Goal: Task Accomplishment & Management: Complete application form

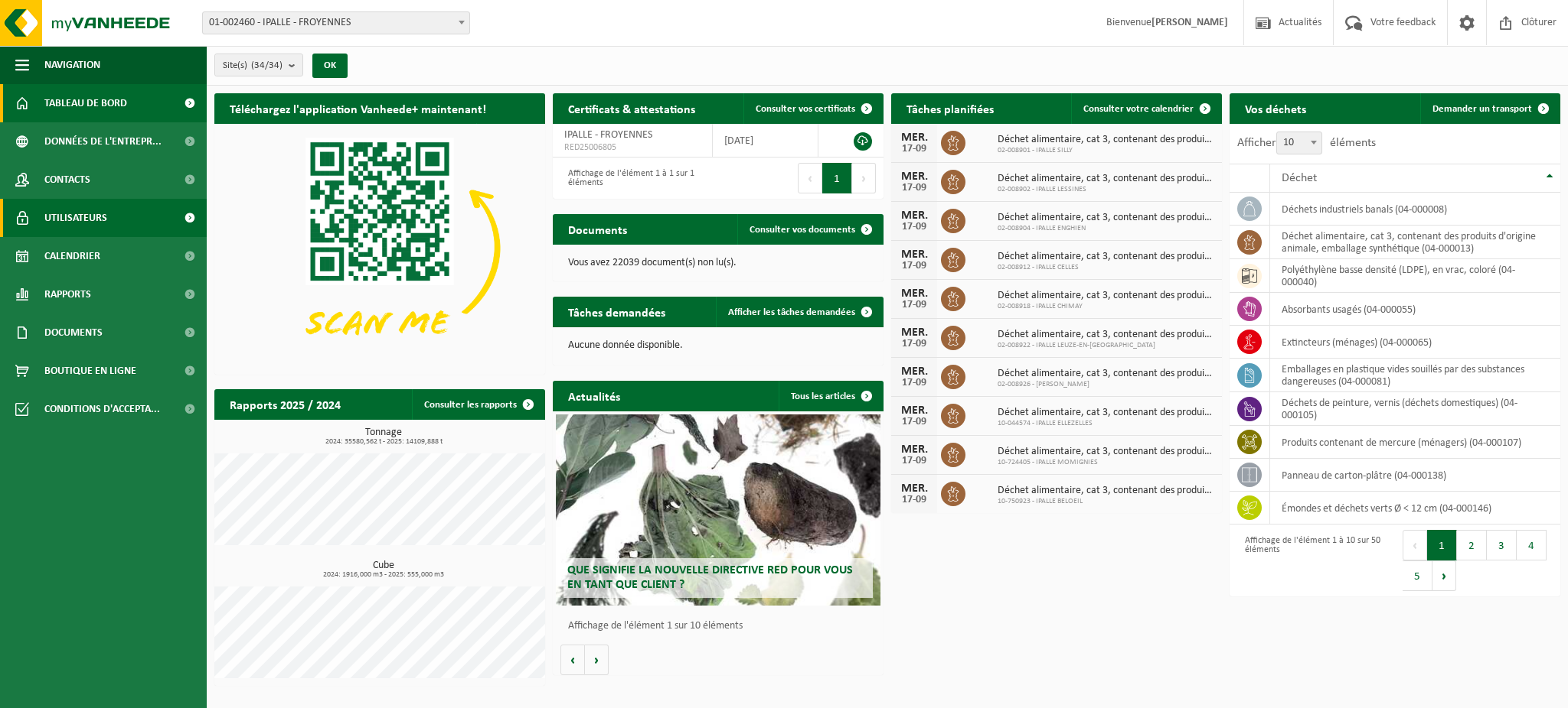
click at [80, 219] on span "Utilisateurs" at bounding box center [76, 218] width 63 height 39
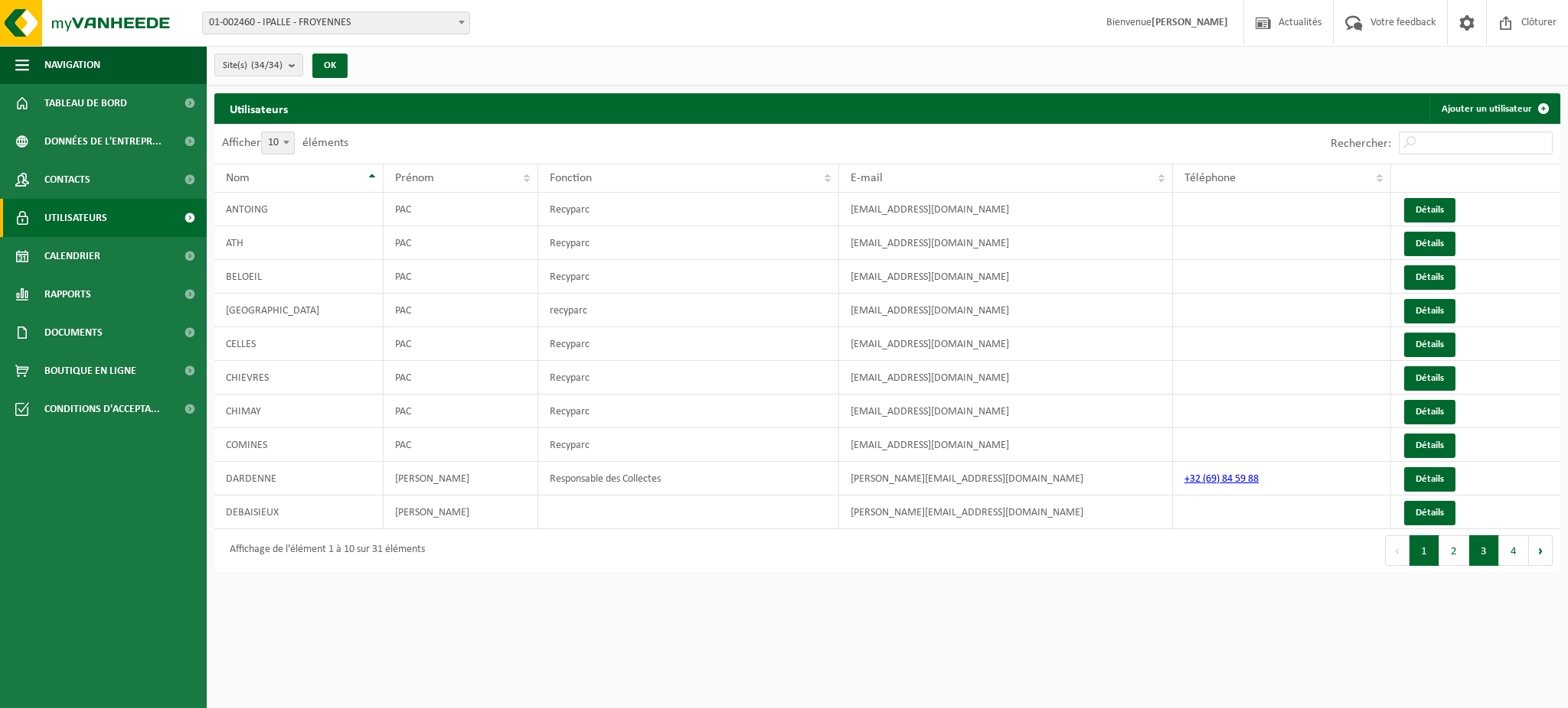
click at [1486, 551] on button "3" at bounding box center [1484, 551] width 30 height 31
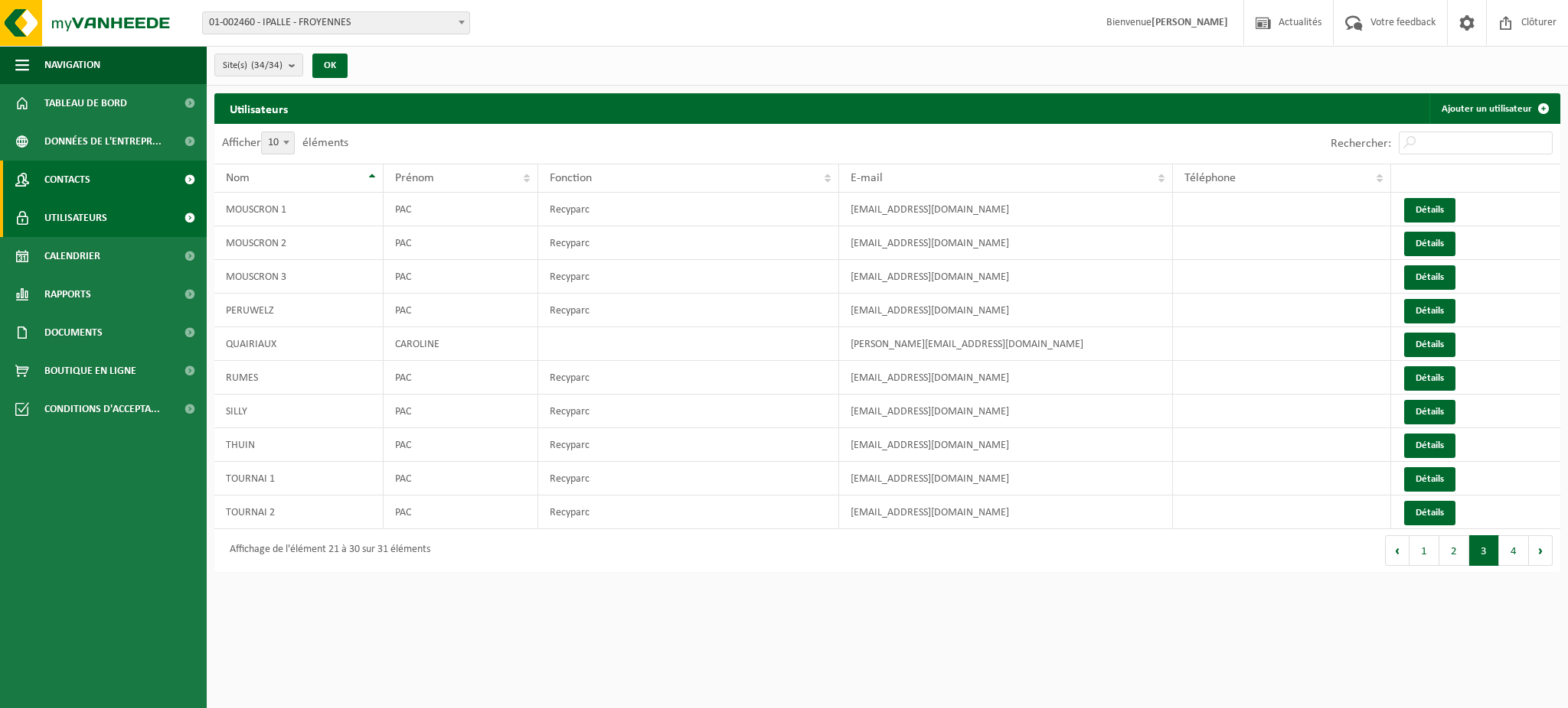
click at [108, 185] on link "Contacts" at bounding box center [103, 180] width 206 height 39
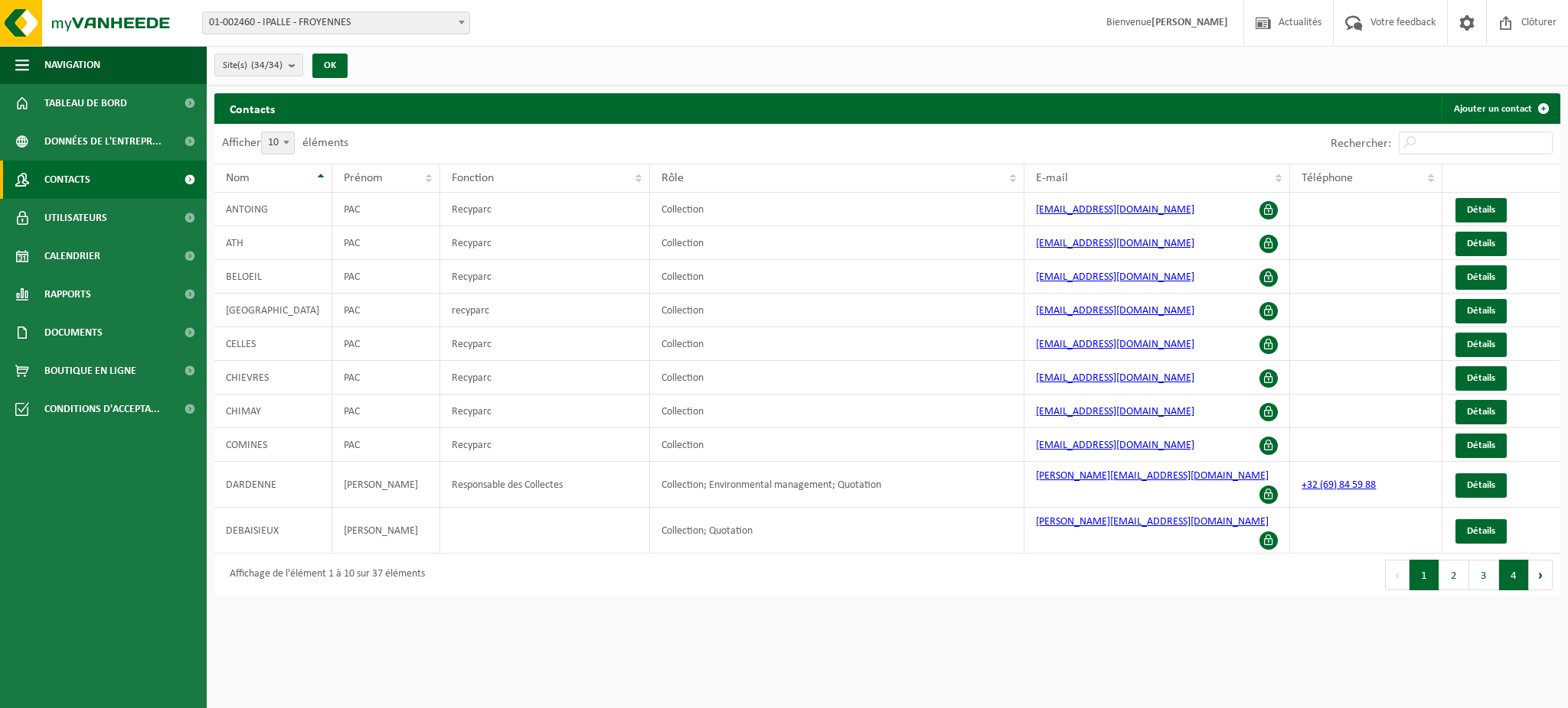
click at [1504, 560] on button "4" at bounding box center [1513, 576] width 30 height 31
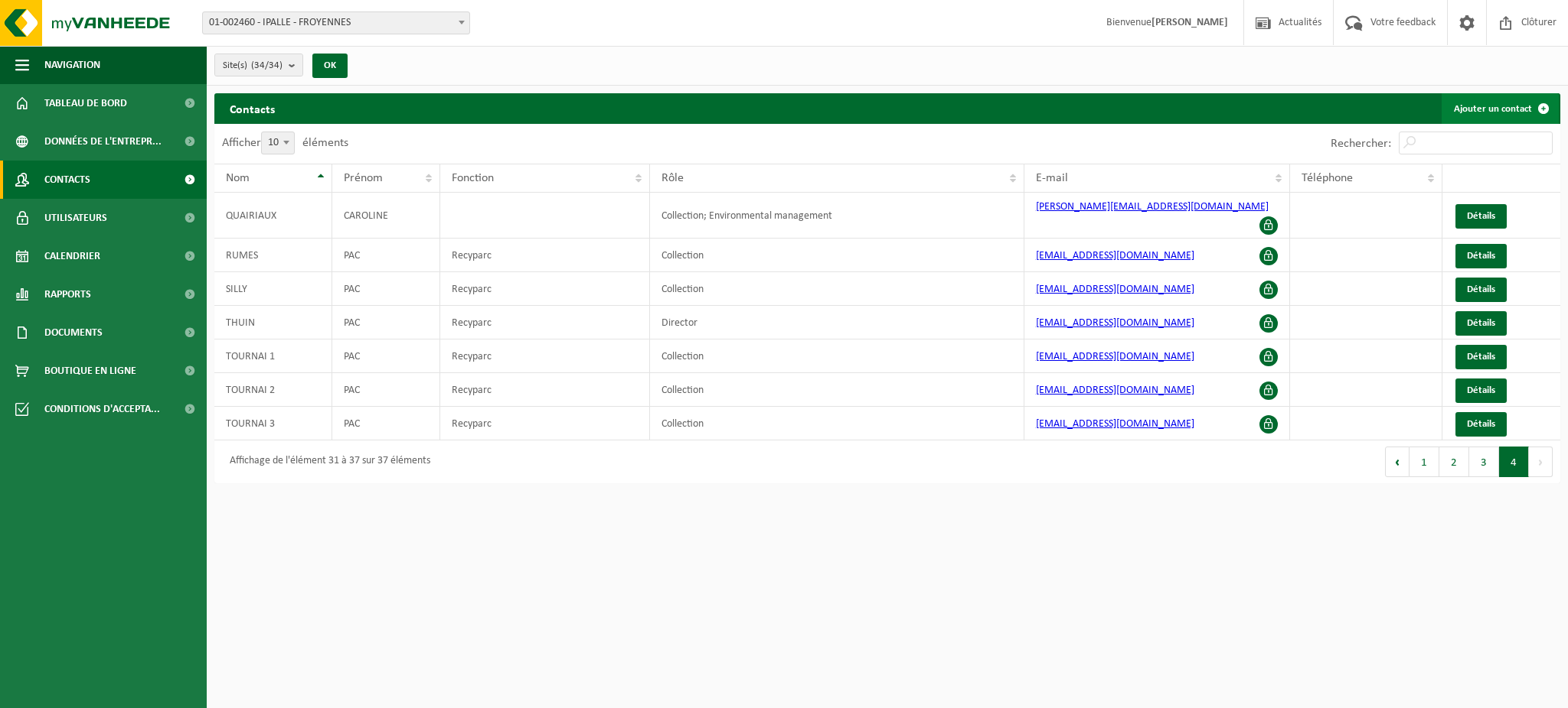
click at [1482, 101] on link "Ajouter un contact" at bounding box center [1500, 108] width 117 height 31
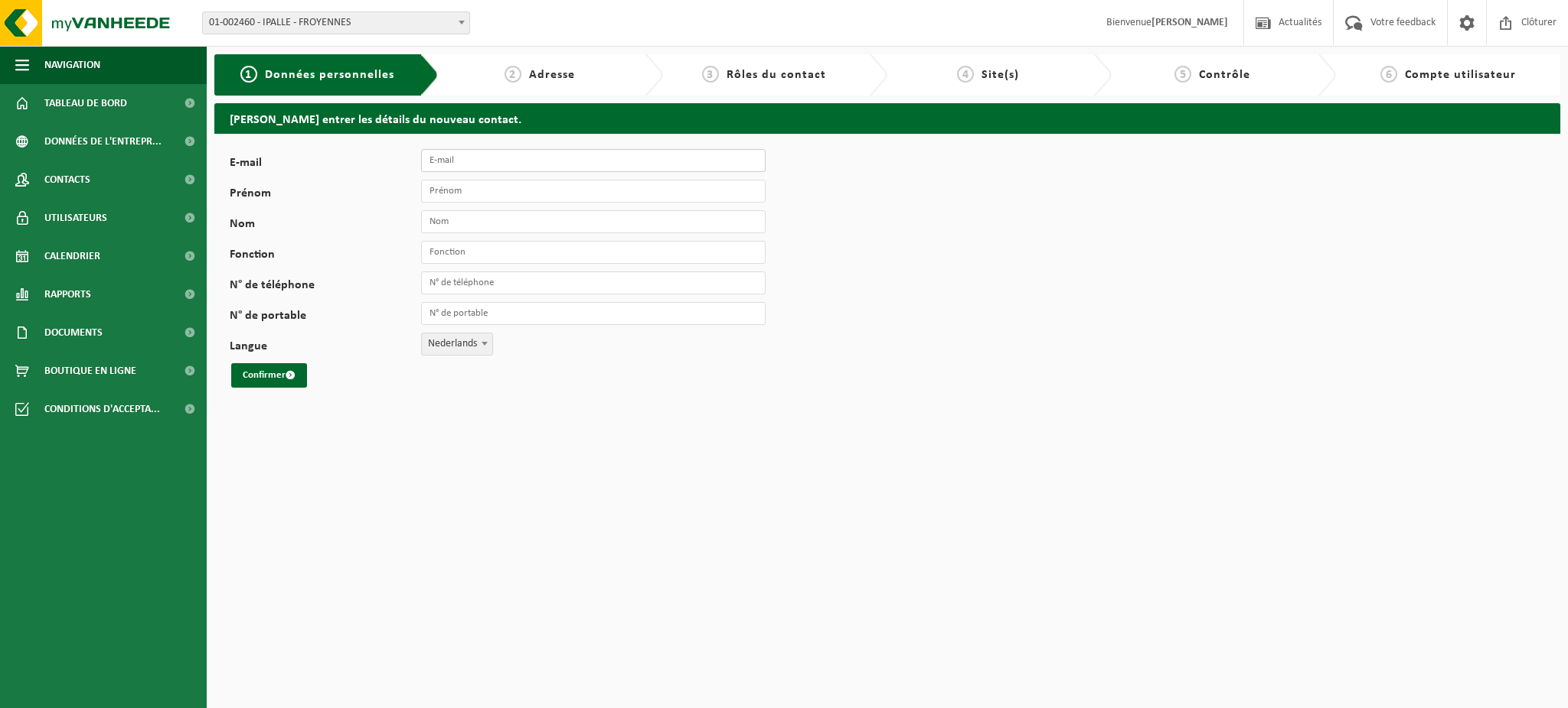
click at [439, 157] on input "E-mail" at bounding box center [593, 161] width 345 height 23
type input "PAC_Sivry-Rance@ipalle.be"
click at [520, 195] on input "Prénom" at bounding box center [593, 191] width 345 height 23
type input "PAC"
type input "SIVRY RANCE"
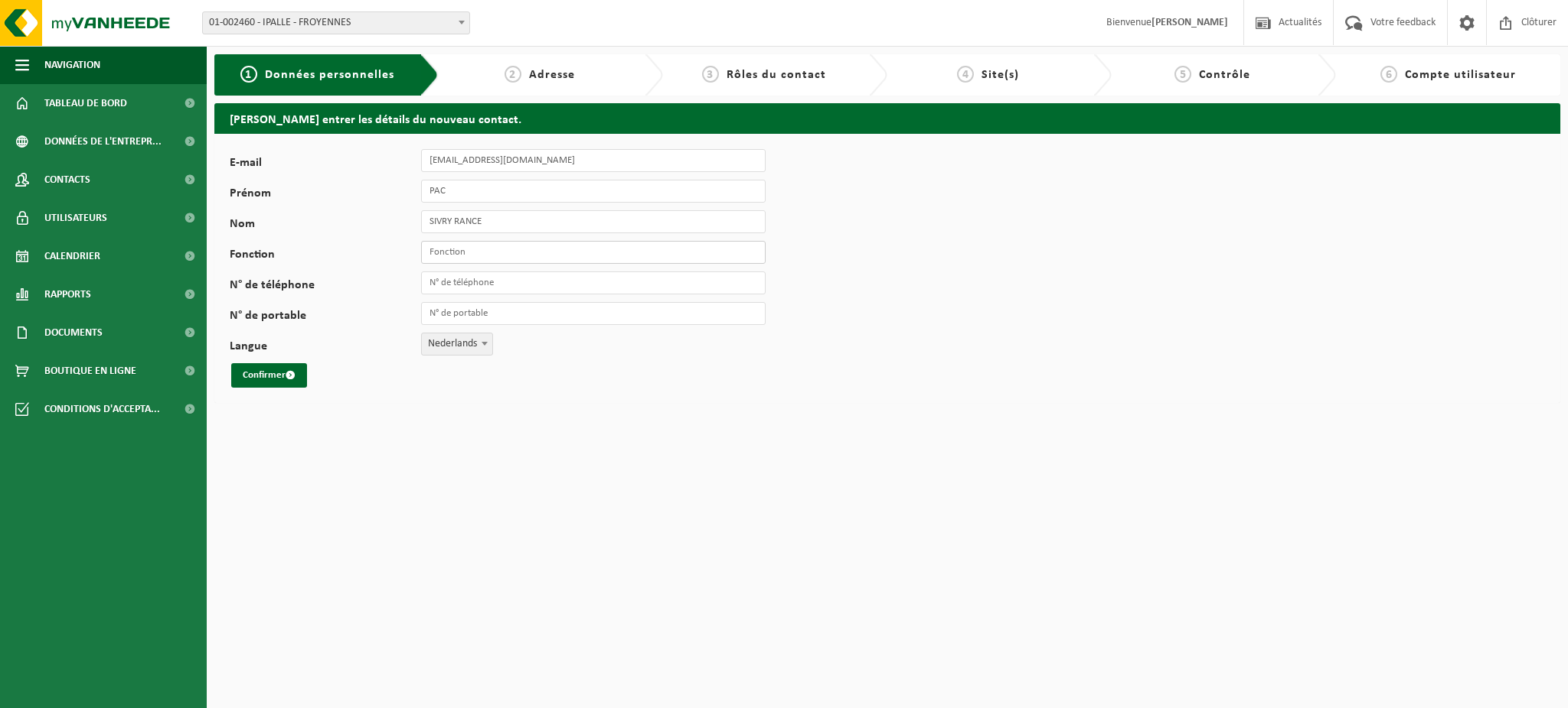
click at [511, 261] on input "Fonction" at bounding box center [593, 252] width 345 height 23
type input "Recyparc"
click at [451, 351] on span "Nederlands" at bounding box center [457, 344] width 71 height 22
select select "1"
click at [249, 376] on button "Confirmer" at bounding box center [269, 376] width 76 height 24
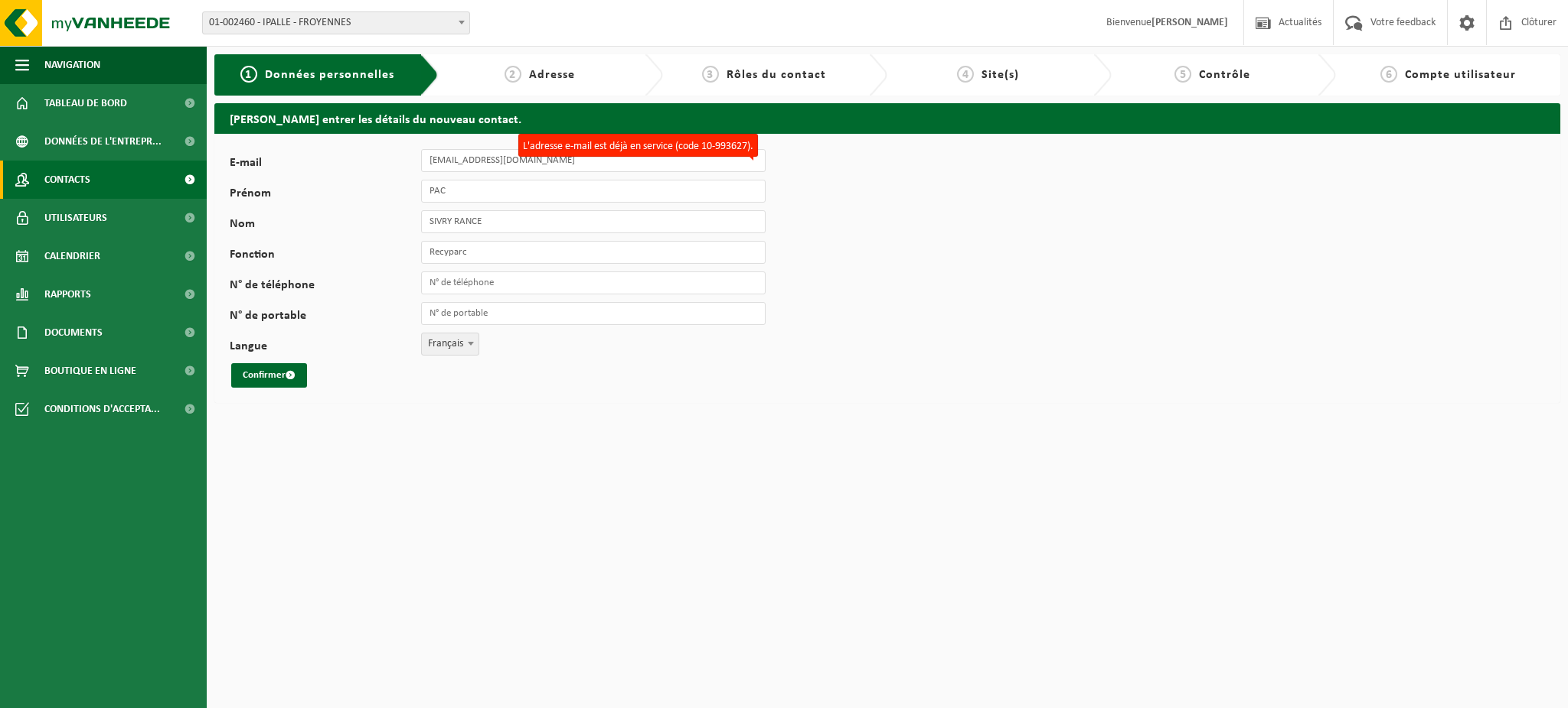
click at [53, 174] on span "Contacts" at bounding box center [67, 180] width 46 height 39
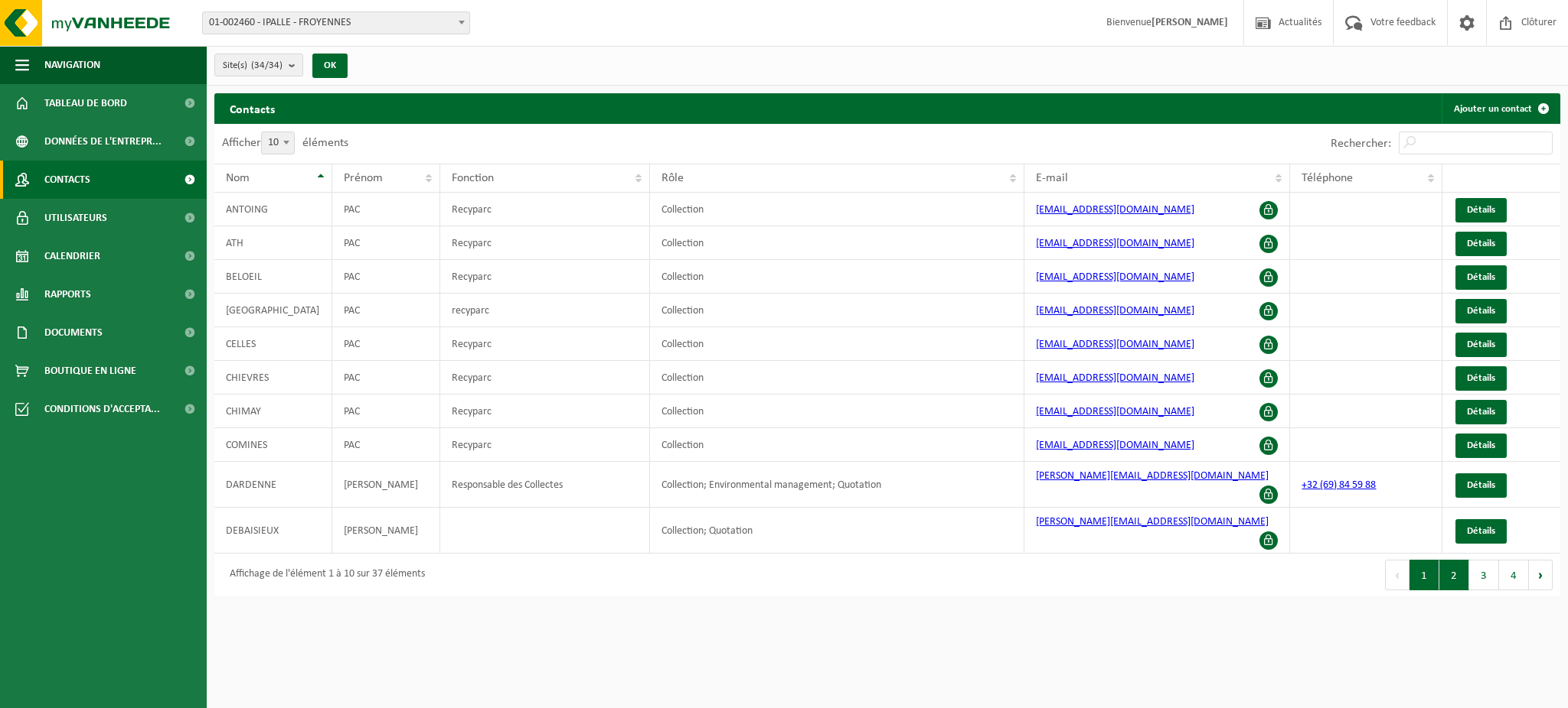
click at [1441, 560] on button "2" at bounding box center [1453, 576] width 30 height 31
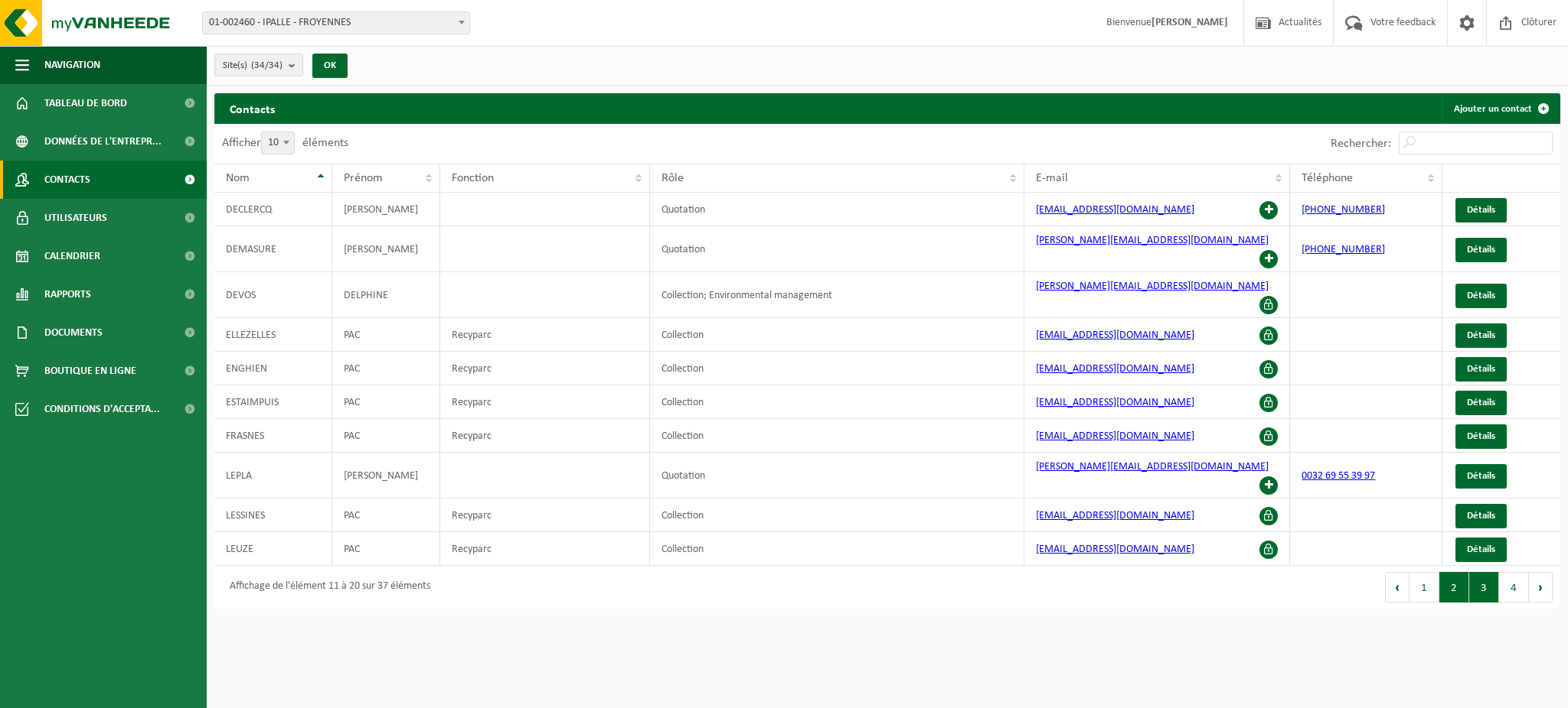
click at [1470, 572] on button "3" at bounding box center [1484, 588] width 30 height 31
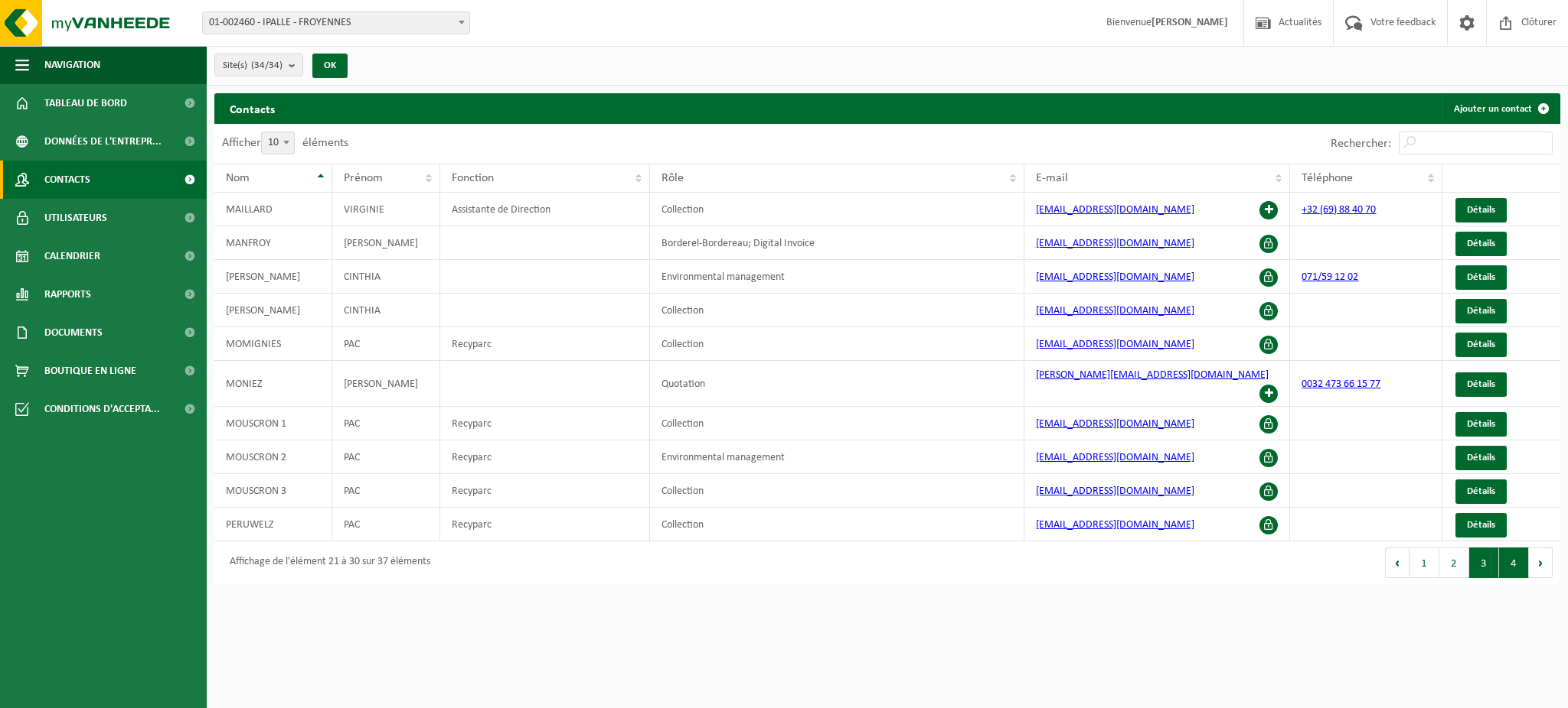
click at [1510, 552] on button "4" at bounding box center [1513, 563] width 30 height 31
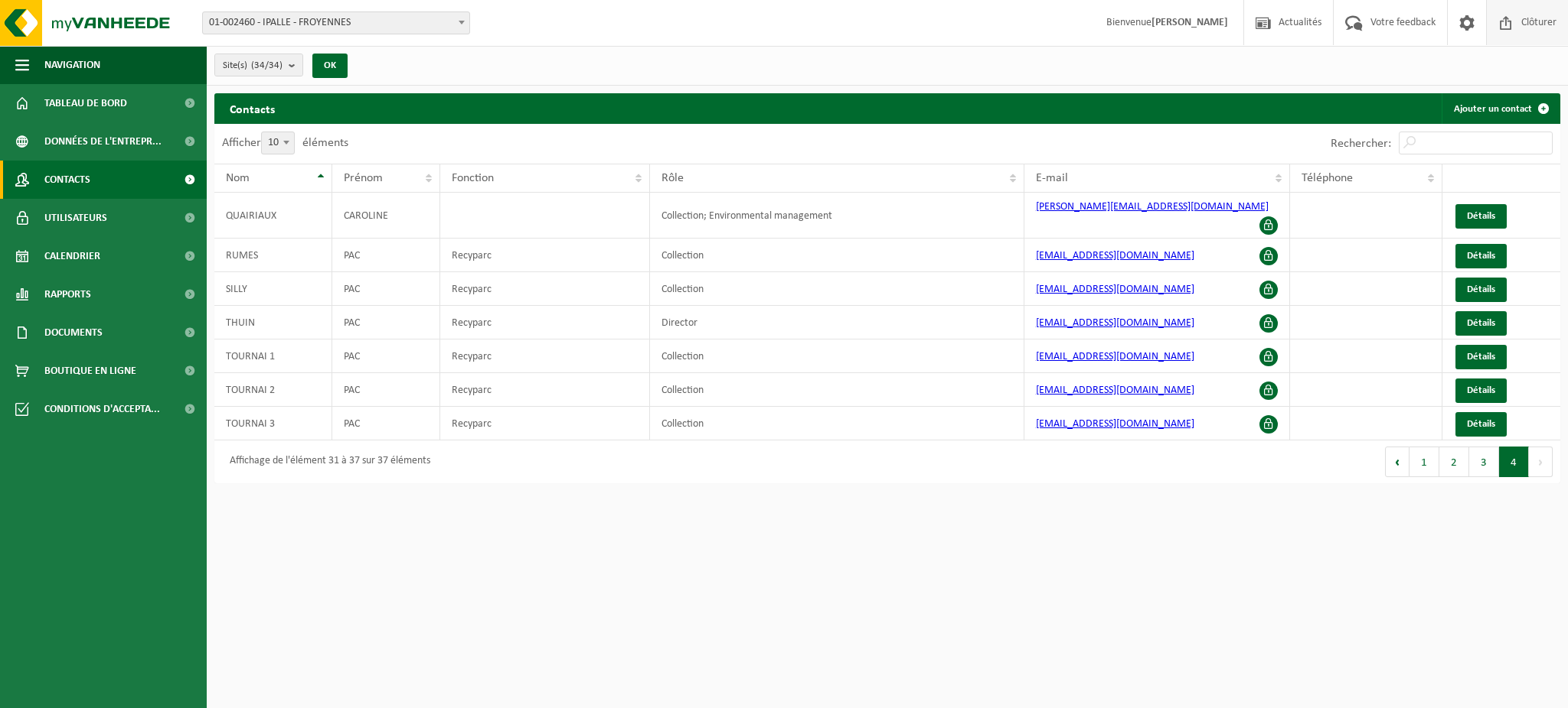
click at [1519, 22] on span "Clôturer" at bounding box center [1538, 22] width 43 height 45
